Goal: Check status: Check status

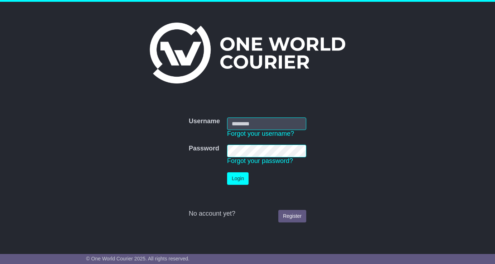
type input "**********"
click at [238, 175] on button "Login" at bounding box center [238, 178] width 22 height 13
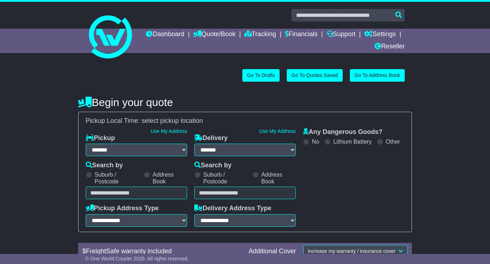
select select "**"
select select
click at [276, 30] on link "Tracking" at bounding box center [260, 35] width 32 height 12
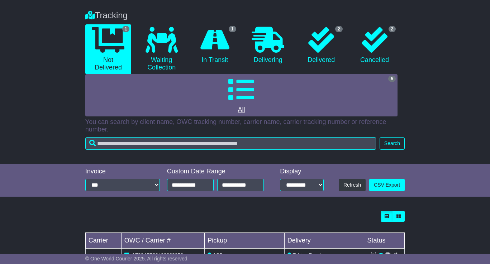
scroll to position [100, 0]
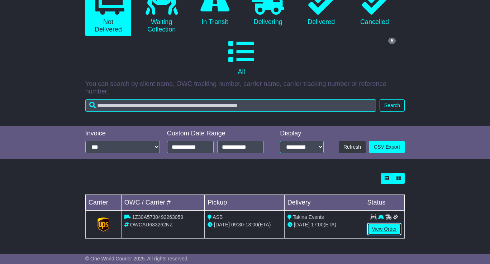
click at [389, 232] on link "View Order" at bounding box center [384, 229] width 34 height 13
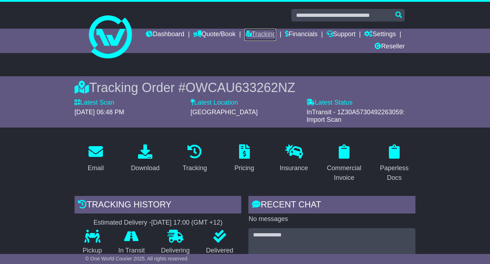
click at [252, 34] on icon at bounding box center [247, 33] width 7 height 6
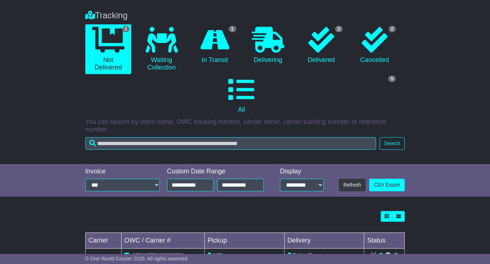
scroll to position [29, 0]
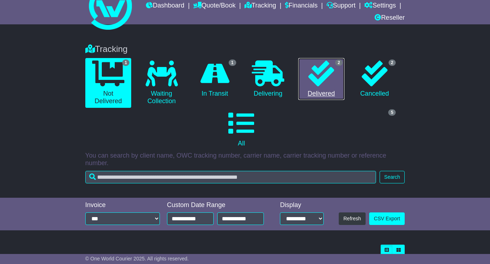
click at [331, 83] on icon at bounding box center [321, 74] width 26 height 26
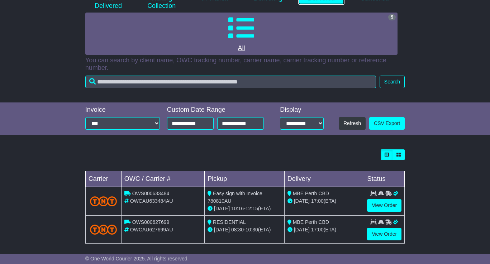
scroll to position [129, 0]
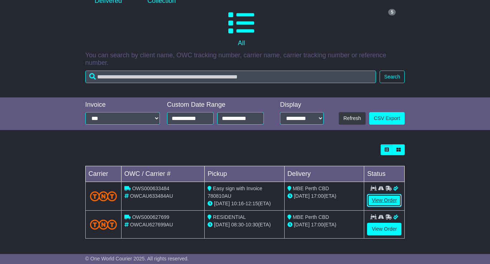
click at [382, 200] on link "View Order" at bounding box center [384, 200] width 34 height 13
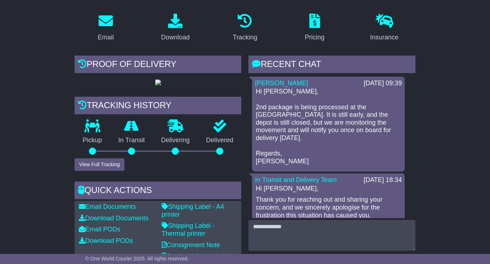
scroll to position [143, 0]
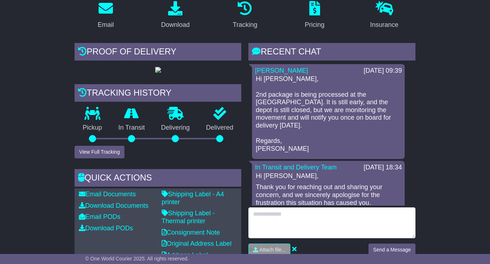
click at [291, 219] on textarea at bounding box center [331, 222] width 167 height 31
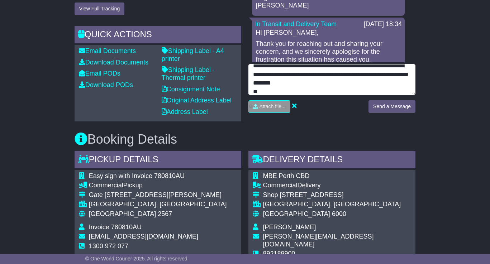
scroll to position [48, 0]
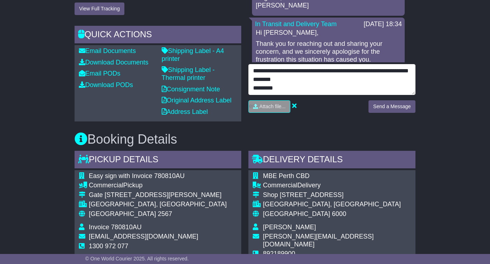
type textarea "**********"
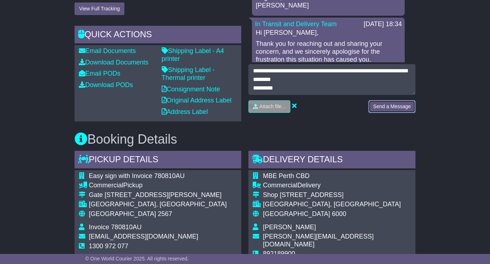
click at [401, 113] on button "Send a Message" at bounding box center [391, 106] width 47 height 13
